Goal: Information Seeking & Learning: Learn about a topic

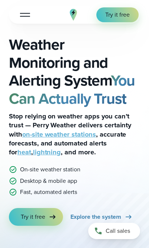
click at [17, 16] on button "Open Menu" at bounding box center [24, 15] width 17 height 14
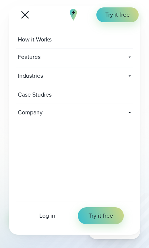
click at [19, 75] on span "Industries" at bounding box center [70, 75] width 109 height 17
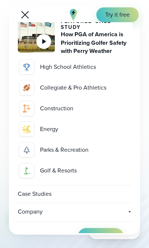
scroll to position [76, 0]
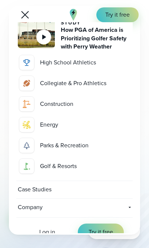
click at [45, 166] on div "Golf & Resorts" at bounding box center [85, 166] width 90 height 8
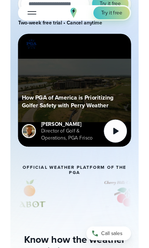
scroll to position [162, 0]
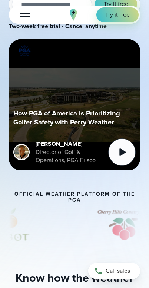
click at [120, 154] on icon at bounding box center [122, 153] width 6 height 8
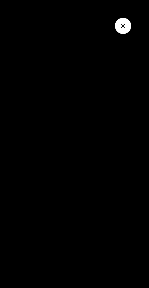
click at [15, 63] on wistia-player at bounding box center [74, 144] width 149 height 288
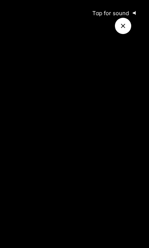
click at [129, 132] on div at bounding box center [74, 124] width 149 height 248
click at [137, 11] on icon "@keyframes VOLUME_SMALL_WAVE_FLASH { 0% { opacity: 0; } 33% { opacity: 1; } 66%…" at bounding box center [136, 13] width 14 height 14
click at [126, 106] on div at bounding box center [74, 124] width 149 height 248
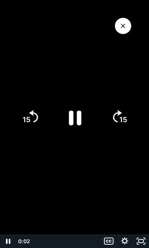
click at [123, 117] on tspan "15" at bounding box center [123, 119] width 8 height 9
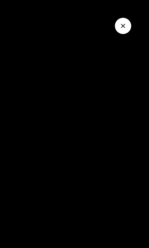
click at [32, 85] on div at bounding box center [74, 124] width 149 height 248
click at [28, 88] on div at bounding box center [74, 124] width 149 height 248
click at [129, 163] on div at bounding box center [74, 124] width 149 height 248
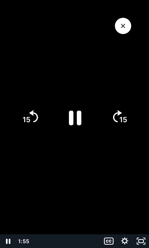
click at [115, 156] on div at bounding box center [74, 124] width 149 height 248
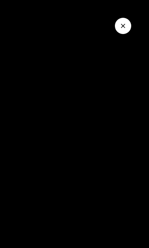
click at [126, 158] on div at bounding box center [74, 124] width 149 height 248
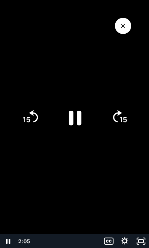
click at [122, 163] on div at bounding box center [74, 124] width 149 height 248
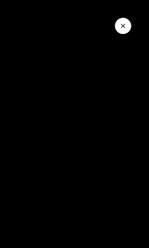
click at [122, 169] on div at bounding box center [74, 124] width 149 height 248
click at [129, 24] on button "Close Video" at bounding box center [123, 26] width 16 height 16
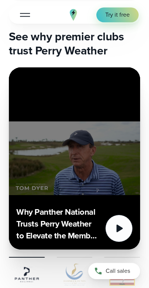
scroll to position [2156, 0]
click at [119, 224] on icon "1 of 3" at bounding box center [119, 228] width 6 height 8
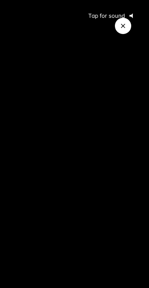
click at [38, 152] on div at bounding box center [74, 144] width 149 height 288
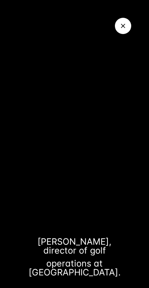
click at [35, 154] on div at bounding box center [74, 144] width 149 height 288
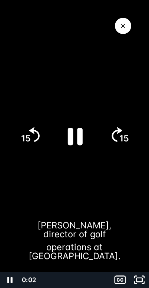
click at [119, 248] on icon "Show captions menu" at bounding box center [120, 280] width 10 height 8
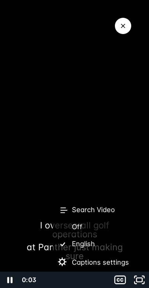
click at [69, 236] on label "Off" at bounding box center [101, 227] width 96 height 17
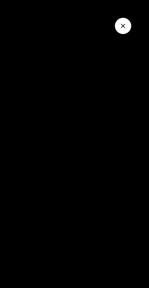
click at [107, 222] on div at bounding box center [74, 144] width 149 height 288
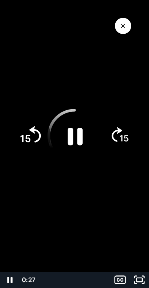
click at [24, 144] on tspan "15" at bounding box center [25, 138] width 11 height 11
click at [115, 143] on icon "15" at bounding box center [119, 136] width 38 height 38
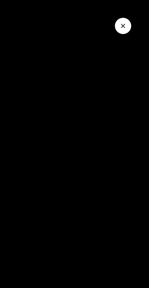
click at [4, 87] on div at bounding box center [74, 144] width 149 height 288
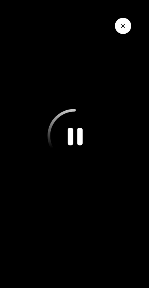
click at [123, 58] on div at bounding box center [74, 144] width 149 height 288
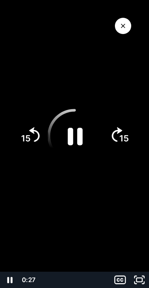
click at [130, 28] on button "Close Video" at bounding box center [123, 26] width 16 height 16
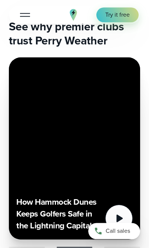
scroll to position [2166, 0]
click at [123, 211] on icon "2 of 3" at bounding box center [118, 218] width 15 height 15
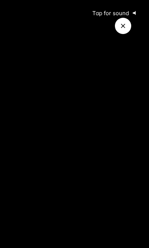
click at [125, 81] on div at bounding box center [74, 124] width 149 height 248
click at [23, 99] on div at bounding box center [74, 124] width 149 height 248
click at [21, 77] on div at bounding box center [74, 124] width 149 height 248
click at [25, 96] on div at bounding box center [74, 124] width 149 height 248
click at [6, 91] on div at bounding box center [74, 124] width 149 height 248
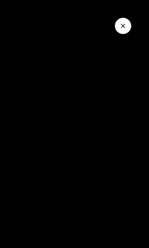
click at [20, 94] on div at bounding box center [74, 124] width 149 height 248
click at [20, 86] on div at bounding box center [74, 124] width 149 height 248
click at [6, 106] on div at bounding box center [74, 124] width 149 height 248
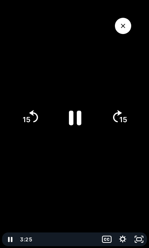
click at [22, 146] on div at bounding box center [74, 124] width 149 height 248
